Goal: Transaction & Acquisition: Purchase product/service

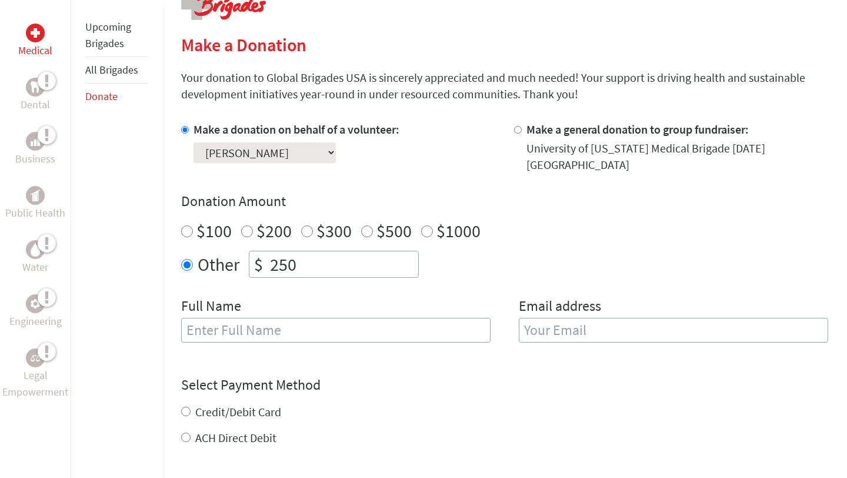
scroll to position [259, 0]
click at [315, 334] on input "text" at bounding box center [335, 329] width 309 height 25
type input "[PERSON_NAME]"
click at [585, 331] on input "email" at bounding box center [673, 329] width 309 height 25
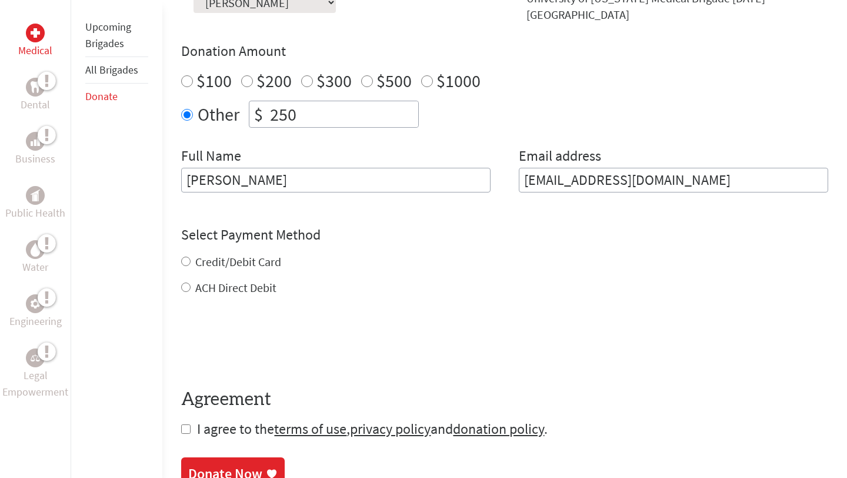
scroll to position [411, 0]
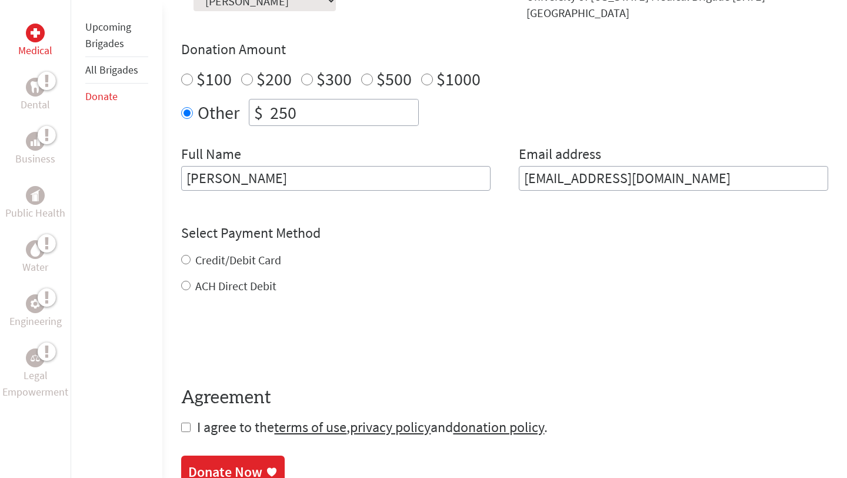
type input "[EMAIL_ADDRESS][DOMAIN_NAME]"
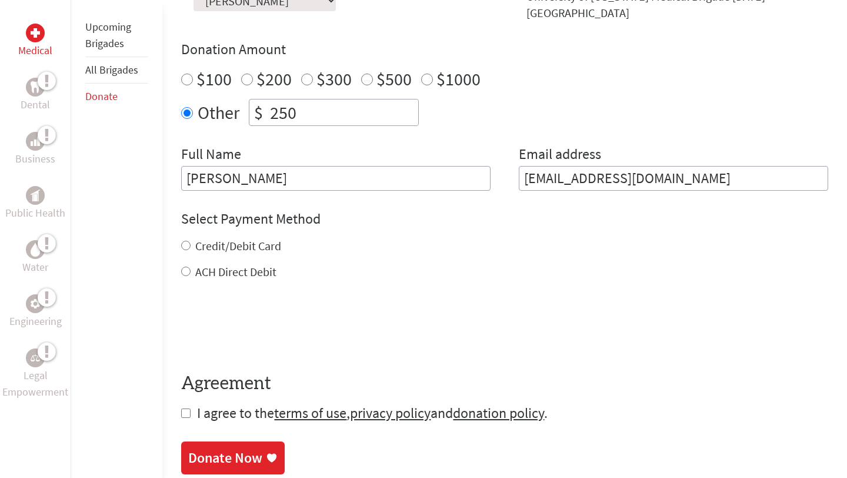
click at [250, 259] on div "Credit/Debit Card ACH Direct Debit" at bounding box center [504, 259] width 647 height 42
click at [237, 245] on label "Credit/Debit Card" at bounding box center [238, 245] width 86 height 15
click at [191, 245] on input "Credit/Debit Card" at bounding box center [185, 245] width 9 height 9
radio input "true"
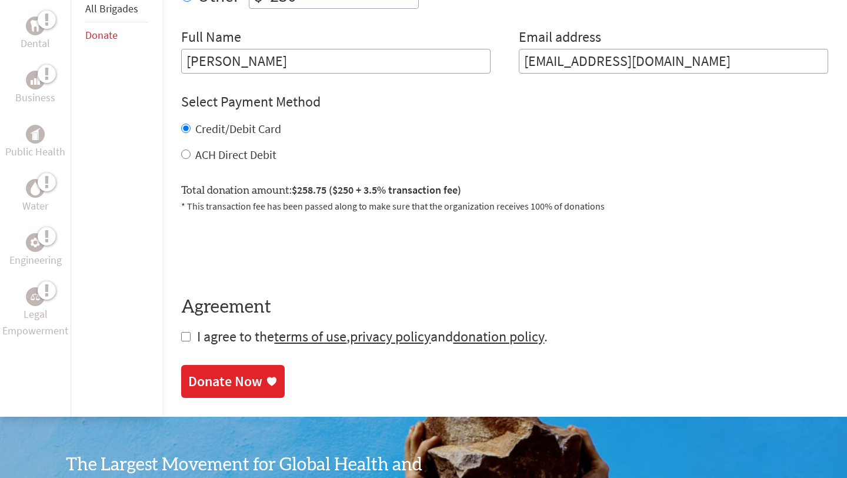
scroll to position [531, 0]
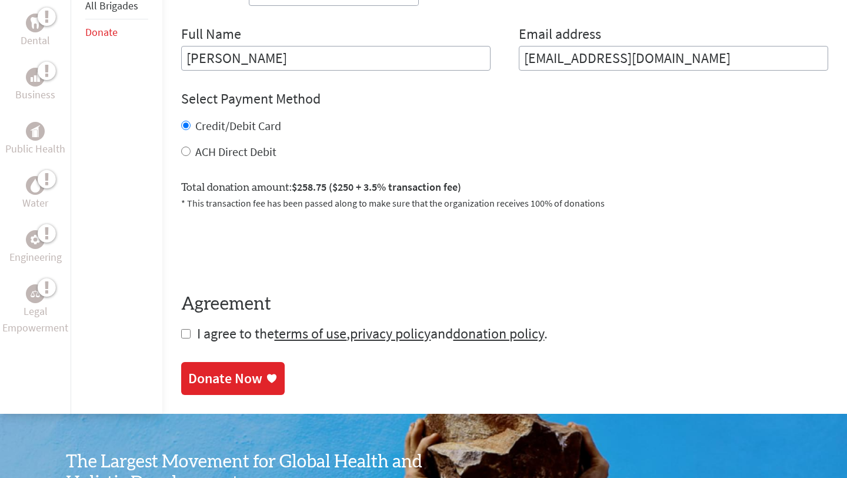
click at [186, 334] on input "checkbox" at bounding box center [185, 333] width 9 height 9
checkbox input "true"
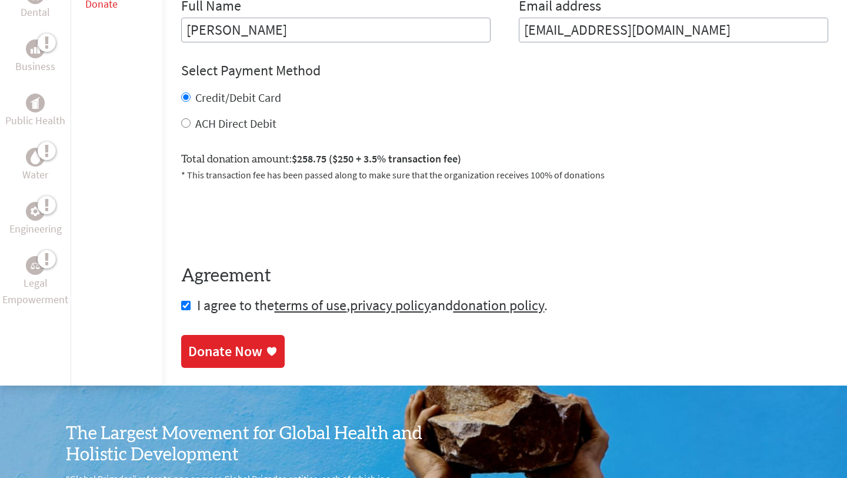
click at [243, 341] on link "Donate Now" at bounding box center [233, 351] width 104 height 33
